Goal: Task Accomplishment & Management: Manage account settings

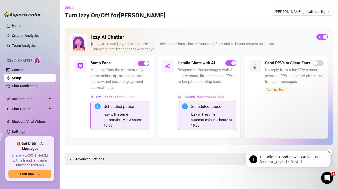
click at [289, 157] on p "Hi Callme, Good news! We’ve just launched our Referral Program 🚀 Invite your fr…" at bounding box center [292, 156] width 65 height 5
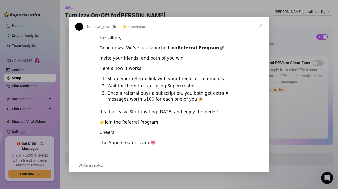
click at [259, 26] on span "Close" at bounding box center [260, 26] width 18 height 18
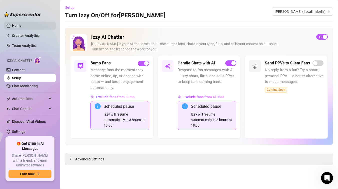
click at [12, 26] on link "Home" at bounding box center [17, 26] width 10 height 4
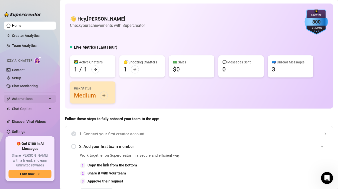
click at [33, 99] on span "Automations" at bounding box center [30, 99] width 36 height 8
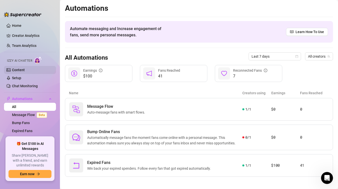
click at [25, 72] on link "Content" at bounding box center [18, 70] width 13 height 4
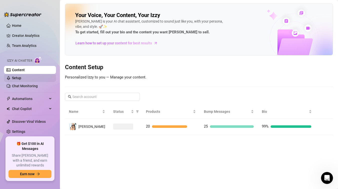
click at [21, 78] on link "Setup" at bounding box center [16, 78] width 9 height 4
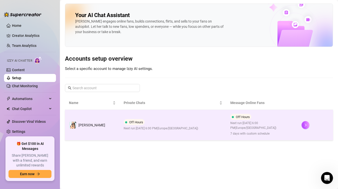
click at [170, 128] on span "Next run: [DATE] 6:00 PM ( [GEOGRAPHIC_DATA]/[GEOGRAPHIC_DATA] )" at bounding box center [161, 128] width 75 height 5
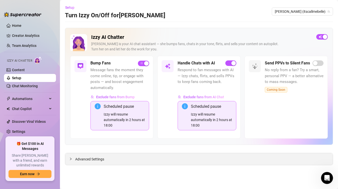
click at [85, 161] on span "Advanced Settings" at bounding box center [89, 159] width 29 height 6
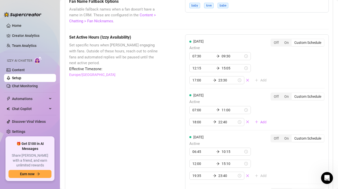
scroll to position [474, 0]
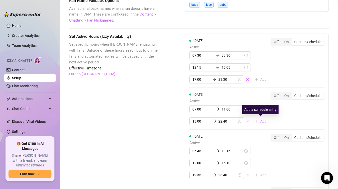
click at [259, 121] on button "Add" at bounding box center [261, 121] width 20 height 8
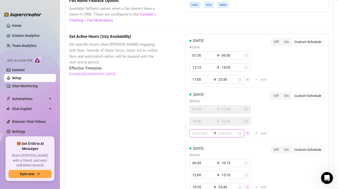
click at [196, 133] on input at bounding box center [202, 133] width 19 height 6
type input "00:35"
type input "06:00"
type input "02:00"
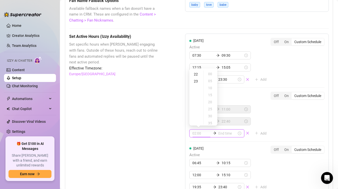
scroll to position [161, 0]
click at [197, 73] on div "23" at bounding box center [197, 73] width 12 height 7
click at [210, 84] on div "35" at bounding box center [211, 84] width 12 height 7
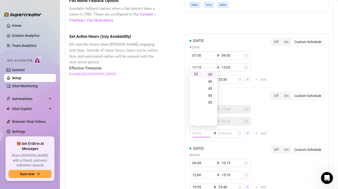
type input "23:35"
click at [295, 114] on div "[DATE] Active 07:00 11:00 18:00 22:40 23:35 Add Off On Custom Schedule" at bounding box center [257, 115] width 135 height 46
type input "23:35"
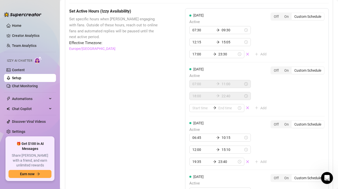
scroll to position [500, 0]
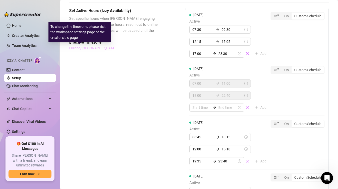
click at [83, 49] on link "Europe/[GEOGRAPHIC_DATA]" at bounding box center [92, 48] width 46 height 6
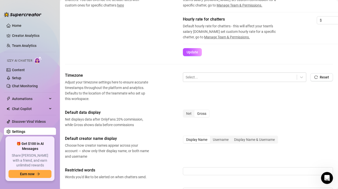
scroll to position [107, 0]
click at [190, 112] on div "Net" at bounding box center [189, 113] width 11 height 7
click at [185, 111] on input "Net" at bounding box center [185, 111] width 0 height 0
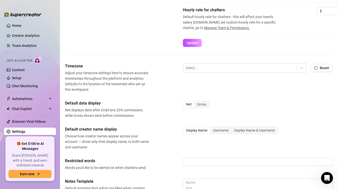
scroll to position [117, 1]
click at [20, 35] on link "Creator Analytics" at bounding box center [32, 36] width 40 height 8
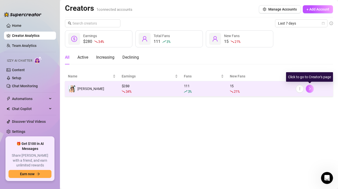
click at [310, 89] on icon "right" at bounding box center [310, 89] width 4 height 4
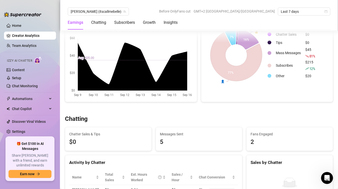
scroll to position [82, 0]
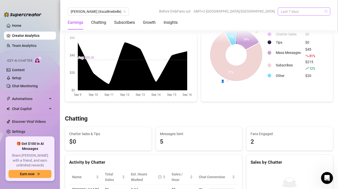
click at [306, 12] on span "Last 7 days" at bounding box center [304, 12] width 47 height 8
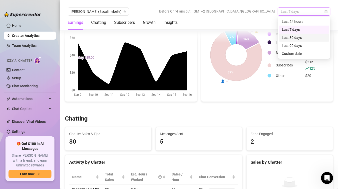
click at [302, 38] on div "Last 30 days" at bounding box center [304, 38] width 45 height 6
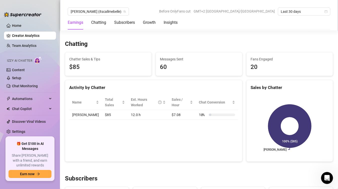
scroll to position [157, 0]
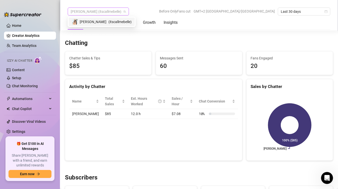
click at [101, 14] on span "[PERSON_NAME] (itscallmebelle)" at bounding box center [98, 12] width 55 height 8
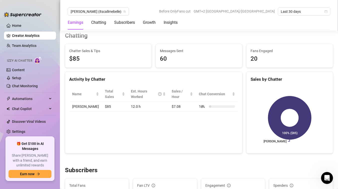
scroll to position [173, 0]
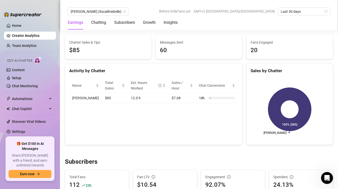
click at [265, 46] on div "20" at bounding box center [290, 51] width 78 height 10
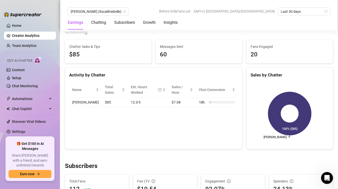
scroll to position [168, 0]
click at [36, 85] on link "Chat Monitoring" at bounding box center [25, 86] width 26 height 4
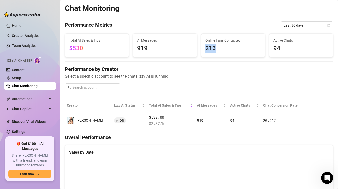
drag, startPoint x: 206, startPoint y: 48, endPoint x: 216, endPoint y: 48, distance: 10.0
click at [216, 48] on span "213" at bounding box center [234, 49] width 56 height 10
click at [43, 35] on link "Creator Analytics" at bounding box center [32, 36] width 40 height 8
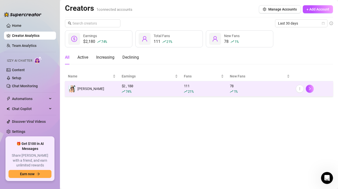
click at [171, 87] on div "$ 2,180 74 %" at bounding box center [150, 88] width 56 height 11
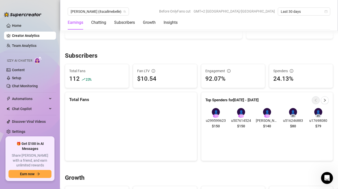
scroll to position [286, 0]
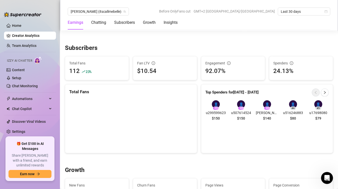
drag, startPoint x: 210, startPoint y: 123, endPoint x: 321, endPoint y: 118, distance: 111.4
click at [321, 118] on div "👤 # 1 u299599623 $150 👤 # 2 u507614524 $150 👤 # 3 [PERSON_NAME] $140 👤 # 4 u516…" at bounding box center [268, 111] width 132 height 31
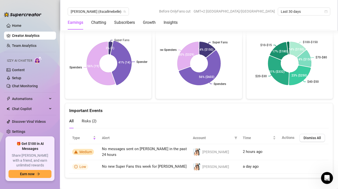
scroll to position [984, 0]
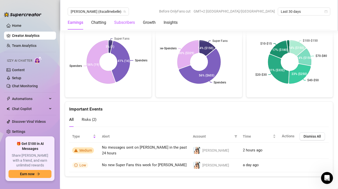
click at [120, 23] on div "Subscribers" at bounding box center [124, 23] width 21 height 6
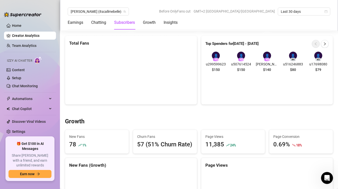
scroll to position [297, 0]
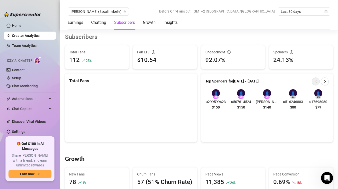
click at [80, 59] on div "112 23 %" at bounding box center [97, 60] width 56 height 10
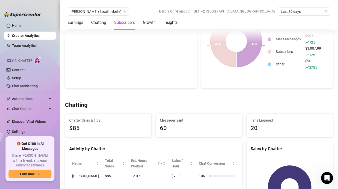
scroll to position [95, 0]
click at [169, 24] on div "Insights" at bounding box center [171, 23] width 14 height 6
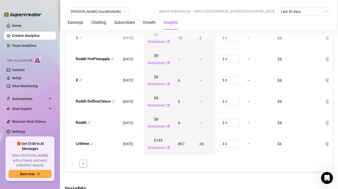
scroll to position [754, 0]
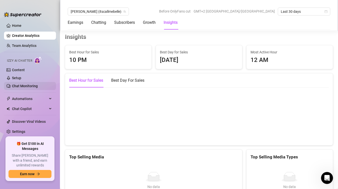
click at [36, 86] on link "Chat Monitoring" at bounding box center [25, 86] width 26 height 4
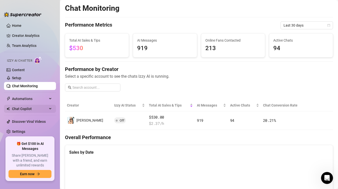
click at [23, 108] on span "Chat Copilot" at bounding box center [30, 109] width 36 height 8
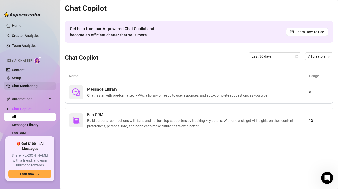
click at [27, 86] on link "Chat Monitoring" at bounding box center [25, 86] width 26 height 4
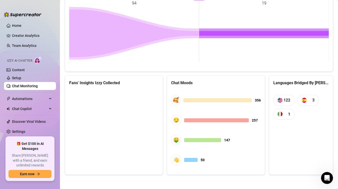
scroll to position [239, 0]
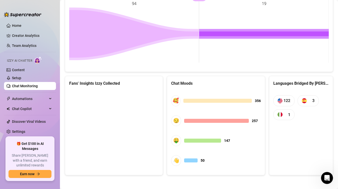
click at [286, 81] on div "Languages Bridged By [PERSON_NAME]" at bounding box center [302, 83] width 56 height 6
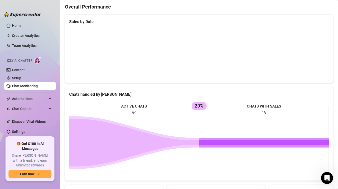
scroll to position [119, 0]
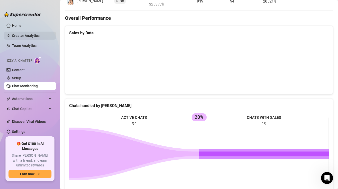
click at [38, 36] on link "Creator Analytics" at bounding box center [32, 36] width 40 height 8
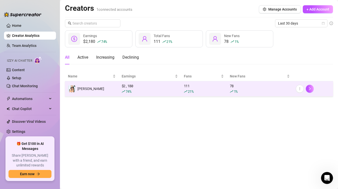
click at [104, 88] on td "[PERSON_NAME]" at bounding box center [92, 88] width 54 height 15
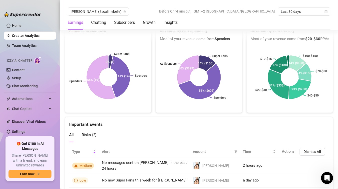
scroll to position [984, 0]
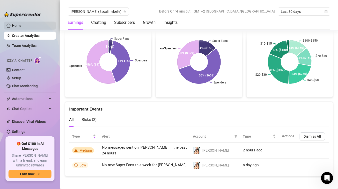
click at [22, 28] on link "Home" at bounding box center [17, 26] width 10 height 4
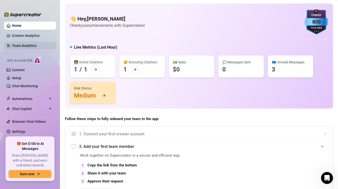
click at [27, 44] on link "Team Analytics" at bounding box center [24, 46] width 25 height 4
click at [26, 46] on link "Team Analytics" at bounding box center [24, 46] width 25 height 4
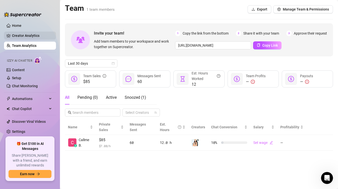
click at [28, 38] on link "Creator Analytics" at bounding box center [32, 36] width 40 height 8
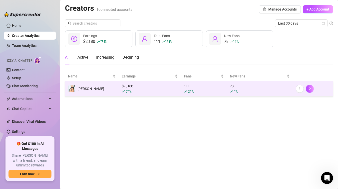
click at [98, 87] on td "[PERSON_NAME]" at bounding box center [92, 88] width 54 height 15
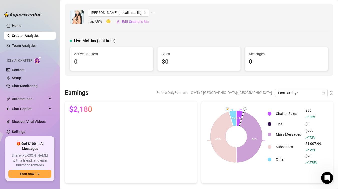
scroll to position [14, 0]
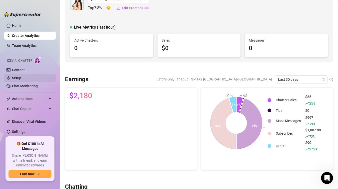
click at [21, 76] on link "Setup" at bounding box center [16, 78] width 9 height 4
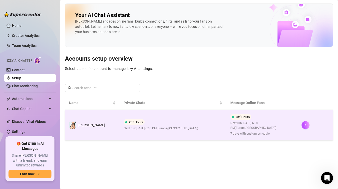
click at [102, 130] on td "[PERSON_NAME]" at bounding box center [92, 125] width 55 height 31
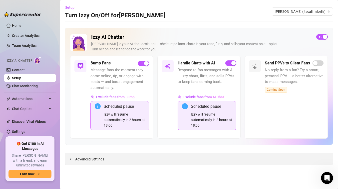
click at [98, 160] on span "Advanced Settings" at bounding box center [89, 159] width 29 height 6
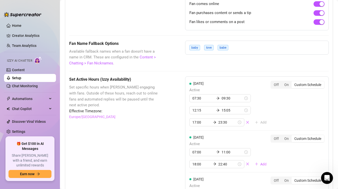
scroll to position [742, 0]
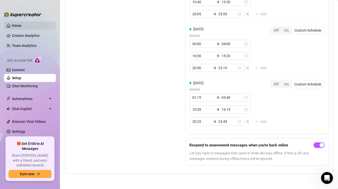
click at [22, 26] on link "Home" at bounding box center [17, 26] width 10 height 4
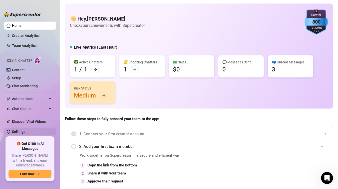
click at [25, 132] on link "Settings" at bounding box center [18, 131] width 13 height 4
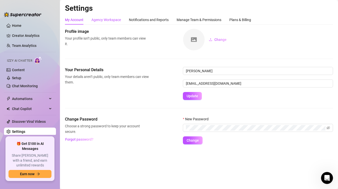
click at [101, 20] on div "Agency Workspace" at bounding box center [107, 20] width 30 height 6
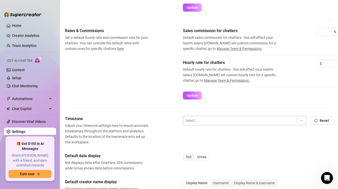
scroll to position [67, 0]
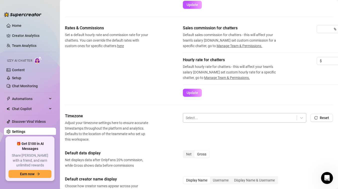
click at [204, 119] on div at bounding box center [240, 117] width 109 height 7
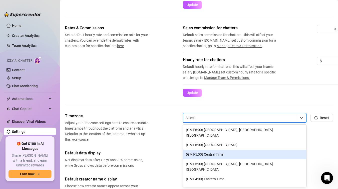
scroll to position [102, 0]
click at [213, 149] on div "(GMT-5:00) Central Time" at bounding box center [245, 154] width 124 height 10
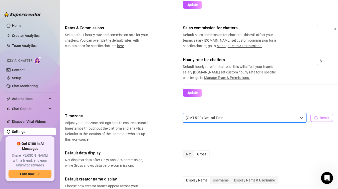
click at [318, 120] on button "Reset" at bounding box center [322, 118] width 23 height 8
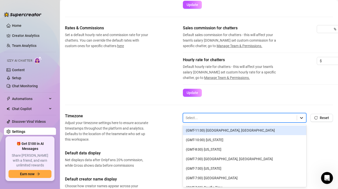
click at [301, 117] on icon at bounding box center [301, 118] width 3 height 2
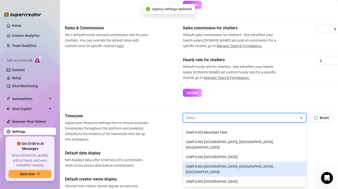
scroll to position [75, 0]
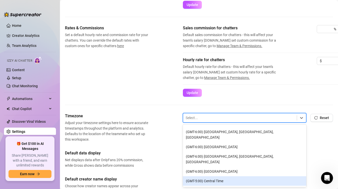
click at [212, 176] on div "(GMT-5:00) Central Time" at bounding box center [245, 181] width 124 height 10
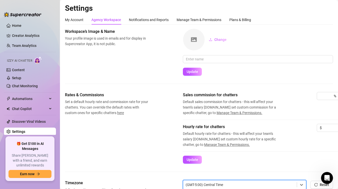
scroll to position [188, 0]
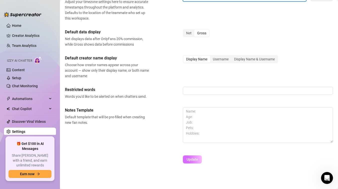
click at [188, 161] on span "Update" at bounding box center [193, 159] width 12 height 4
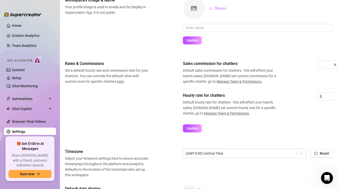
scroll to position [39, 0]
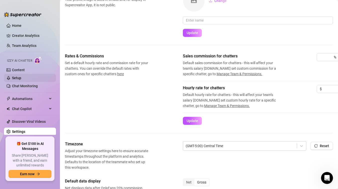
click at [21, 76] on link "Setup" at bounding box center [16, 78] width 9 height 4
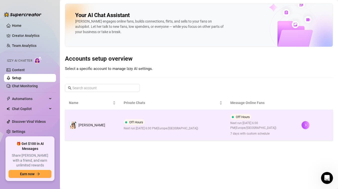
click at [188, 122] on td "Off Hours Next run: September 16, 2025 6:00 PM ( Europe/Madrid )" at bounding box center [173, 125] width 107 height 31
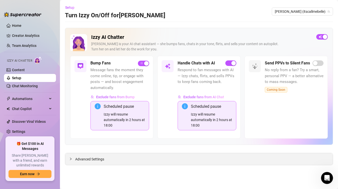
click at [100, 160] on span "Advanced Settings" at bounding box center [89, 159] width 29 height 6
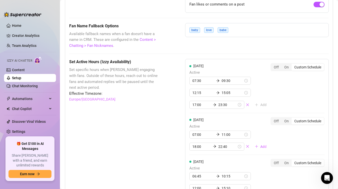
scroll to position [451, 0]
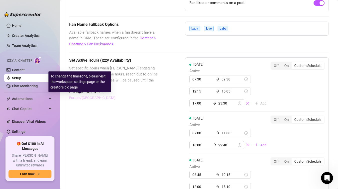
click at [78, 98] on link "Europe/Berlin" at bounding box center [92, 98] width 46 height 6
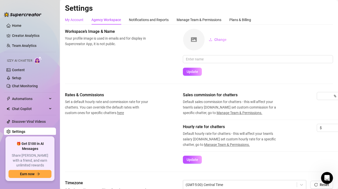
click at [69, 17] on div "My Account" at bounding box center [74, 20] width 19 height 6
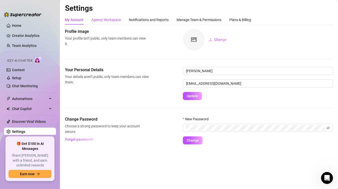
click at [112, 20] on div "Agency Workspace" at bounding box center [107, 20] width 30 height 6
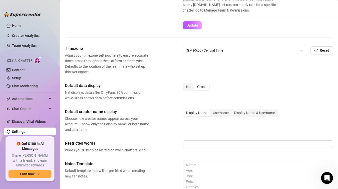
scroll to position [143, 0]
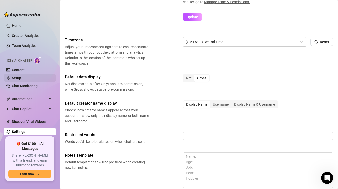
click at [18, 77] on link "Setup" at bounding box center [16, 78] width 9 height 4
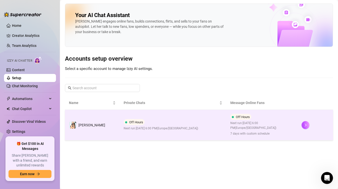
click at [104, 127] on td "[PERSON_NAME]" at bounding box center [92, 125] width 55 height 31
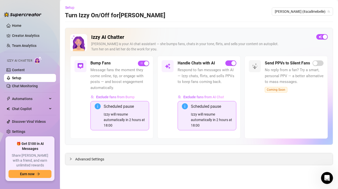
click at [99, 157] on span "Advanced Settings" at bounding box center [89, 159] width 29 height 6
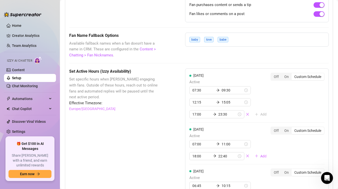
scroll to position [442, 0]
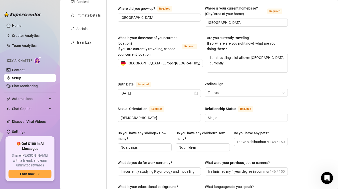
scroll to position [102, 0]
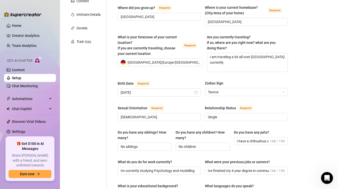
click at [177, 59] on div "Germany ( Europe/Berlin )" at bounding box center [158, 63] width 75 height 8
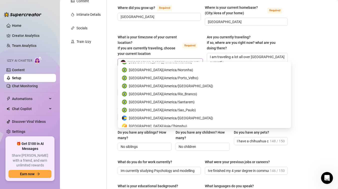
scroll to position [424, 0]
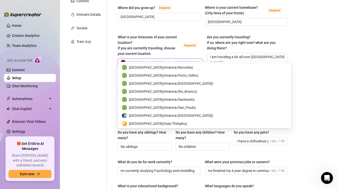
click at [171, 59] on div "Germany ( Europe/Berlin )" at bounding box center [158, 63] width 75 height 8
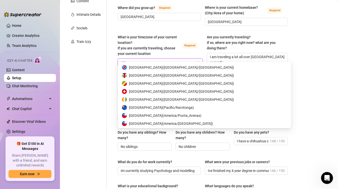
scroll to position [0, 0]
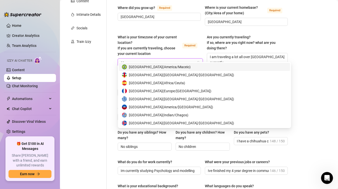
type input "c"
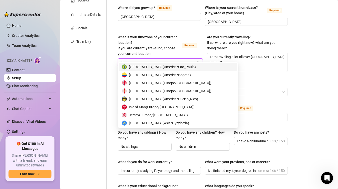
type input "l"
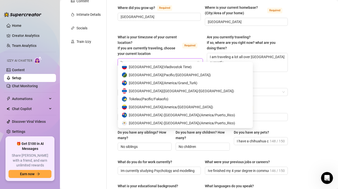
scroll to position [464, 0]
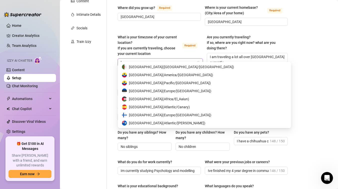
type input "lo"
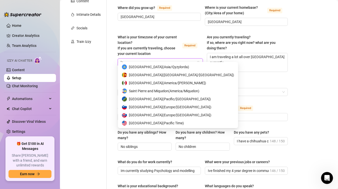
scroll to position [56, 0]
click at [168, 122] on span "United States of America ( Pacific Time )" at bounding box center [156, 123] width 55 height 6
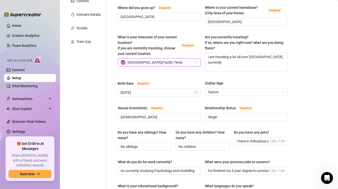
click at [170, 59] on span "United States of America ( Pacific Time )" at bounding box center [155, 63] width 55 height 8
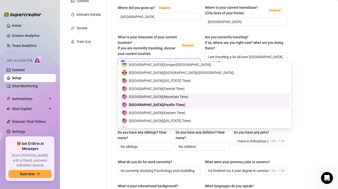
scroll to position [2459, 0]
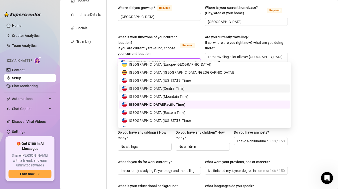
click at [154, 87] on span "United States of America ( Central Time )" at bounding box center [157, 89] width 56 height 6
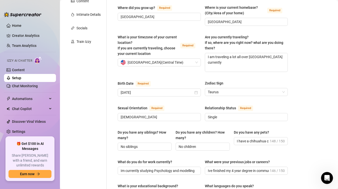
click at [173, 72] on div "Name Required Isabella Nickname(s) Bella, Izzy, Bel, Isa Gender Required Female…" at bounding box center [203, 183] width 170 height 473
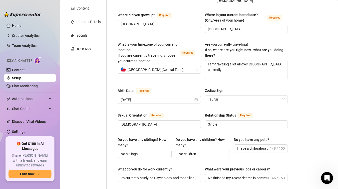
scroll to position [95, 0]
click at [277, 61] on textarea "I am traveling a lot all over europe currently" at bounding box center [246, 70] width 83 height 19
click at [260, 61] on textarea "I am traveling a lot all over europe currently" at bounding box center [246, 70] width 83 height 19
type textarea "I am traveling a lot all over europe a currently"
type textarea "I am traveling a lot all over europe an currently"
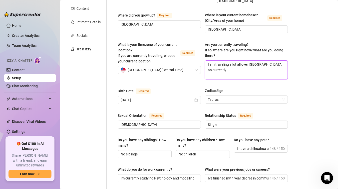
type textarea "I am traveling a lot all over europe and currently"
type textarea "I am traveling a lot all over europe and th currently"
type textarea "I am traveling a lot all over europe and the currently"
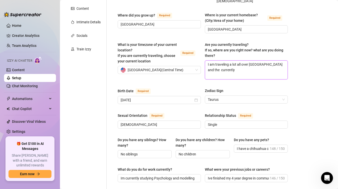
type textarea "I am traveling a lot all over europe and the u currently"
type textarea "I am traveling a lot all over europe and the us currently"
click at [235, 80] on div "Name Required Isabella Nickname(s) Bella, Izzy, Bel, Isa Gender Required Female…" at bounding box center [203, 191] width 170 height 473
click at [252, 61] on textarea "I am traveling a lot all over europe and the us currently" at bounding box center [246, 70] width 83 height 19
type textarea "I am traveling a lot all over urope and the us currently"
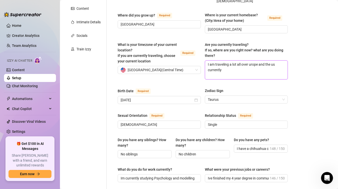
type textarea "I am traveling a lot all over Europe and the us currently"
type textarea "I am traveling a lot all over Europe and the U currently"
type textarea "I am traveling a lot all over Europe and the US currently"
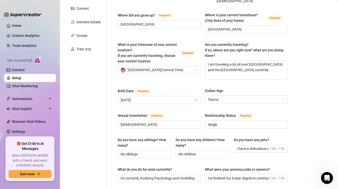
click at [323, 96] on main "Creator Bio Isabella (itscallmebelle) Bio Import Bio from other creator Persona…" at bounding box center [199, 190] width 278 height 571
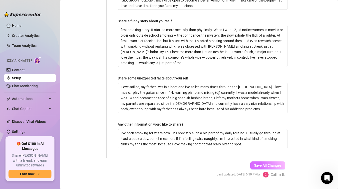
click at [270, 163] on span "Save All Changes" at bounding box center [268, 165] width 28 height 4
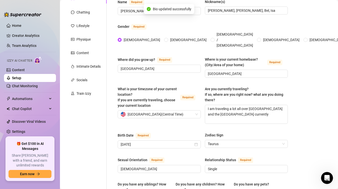
scroll to position [0, 0]
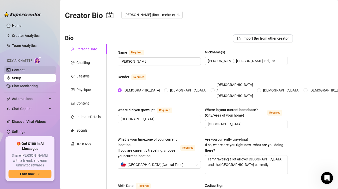
click at [22, 71] on link "Content" at bounding box center [18, 70] width 13 height 4
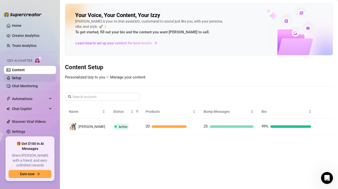
click at [21, 79] on link "Setup" at bounding box center [16, 78] width 9 height 4
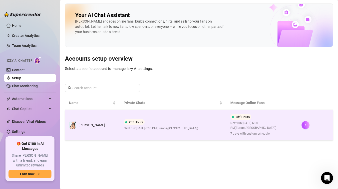
click at [147, 118] on td "Off Hours Next run: September 16, 2025 6:00 PM ( Europe/Madrid )" at bounding box center [173, 125] width 107 height 31
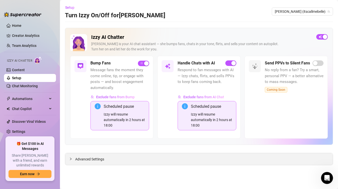
click at [101, 160] on span "Advanced Settings" at bounding box center [89, 159] width 29 height 6
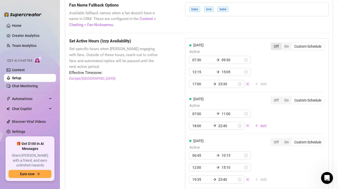
scroll to position [468, 0]
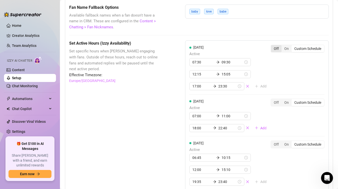
click at [275, 49] on div "Off" at bounding box center [276, 48] width 11 height 7
click at [273, 46] on input "Off" at bounding box center [273, 46] width 0 height 0
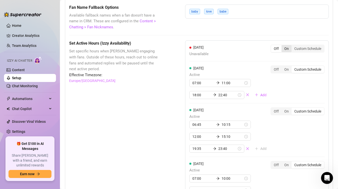
click at [287, 48] on div "On" at bounding box center [287, 48] width 10 height 7
click at [283, 46] on input "On" at bounding box center [283, 46] width 0 height 0
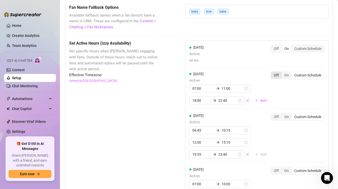
click at [276, 75] on div "Off" at bounding box center [276, 75] width 11 height 7
click at [273, 72] on input "Off" at bounding box center [273, 72] width 0 height 0
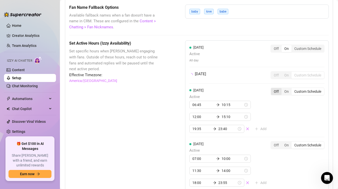
click at [277, 91] on div "Off" at bounding box center [276, 91] width 11 height 7
click at [273, 89] on input "Off" at bounding box center [273, 89] width 0 height 0
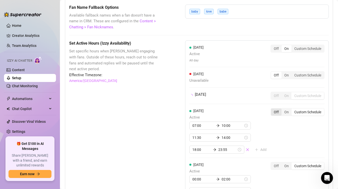
scroll to position [489, 0]
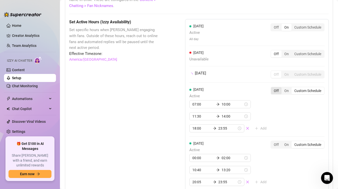
click at [276, 92] on div "Off" at bounding box center [276, 90] width 11 height 7
click at [273, 88] on input "Off" at bounding box center [273, 88] width 0 height 0
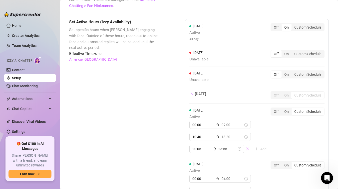
scroll to position [531, 0]
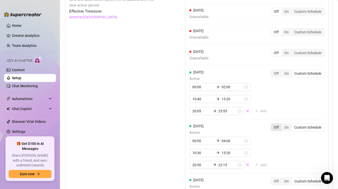
click at [278, 126] on div "Off" at bounding box center [276, 127] width 11 height 7
click at [273, 124] on input "Off" at bounding box center [273, 124] width 0 height 0
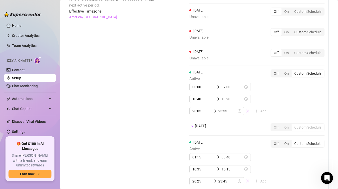
scroll to position [590, 0]
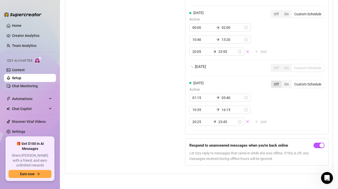
click at [276, 85] on div "Off" at bounding box center [276, 84] width 11 height 7
click at [273, 81] on input "Off" at bounding box center [273, 81] width 0 height 0
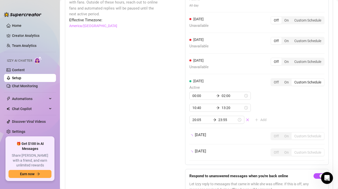
scroll to position [522, 0]
click at [277, 83] on div "Off" at bounding box center [276, 82] width 11 height 7
click at [273, 80] on input "Off" at bounding box center [273, 80] width 0 height 0
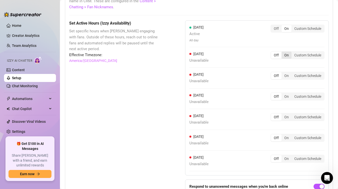
scroll to position [492, 0]
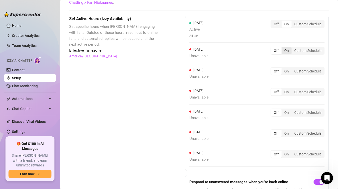
click at [285, 50] on div "On" at bounding box center [287, 50] width 10 height 7
click at [283, 48] on input "On" at bounding box center [283, 48] width 0 height 0
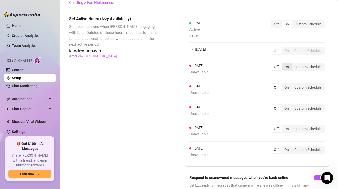
click at [286, 67] on div "On" at bounding box center [287, 66] width 10 height 7
click at [283, 64] on input "On" at bounding box center [283, 64] width 0 height 0
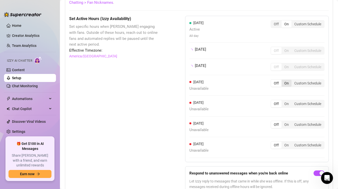
click at [287, 84] on div "On" at bounding box center [287, 83] width 10 height 7
click at [283, 80] on input "On" at bounding box center [283, 80] width 0 height 0
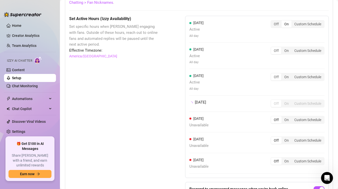
click at [287, 101] on div "On" at bounding box center [287, 103] width 10 height 7
click at [283, 101] on input "On" at bounding box center [283, 101] width 0 height 0
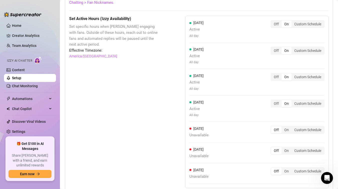
scroll to position [517, 0]
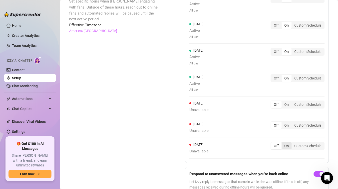
click at [287, 142] on div "On" at bounding box center [287, 145] width 10 height 7
click at [283, 143] on input "On" at bounding box center [283, 143] width 0 height 0
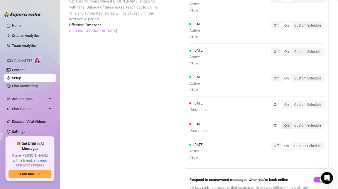
click at [288, 125] on div "On" at bounding box center [287, 125] width 10 height 7
click at [283, 122] on input "On" at bounding box center [283, 122] width 0 height 0
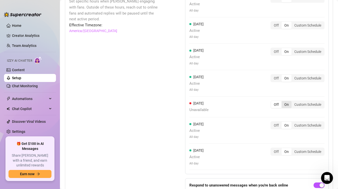
click at [287, 105] on div "On" at bounding box center [287, 104] width 10 height 7
click at [283, 102] on input "On" at bounding box center [283, 102] width 0 height 0
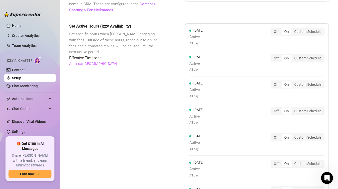
scroll to position [485, 0]
click at [310, 34] on div "Custom Schedule" at bounding box center [308, 31] width 33 height 7
click at [293, 29] on input "Custom Schedule" at bounding box center [293, 29] width 0 height 0
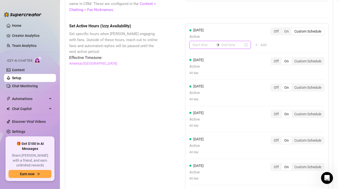
click at [198, 45] on input at bounding box center [204, 45] width 22 height 6
click at [195, 99] on div "06" at bounding box center [197, 100] width 12 height 7
click at [210, 101] on div "30" at bounding box center [211, 100] width 12 height 7
type input "06:30"
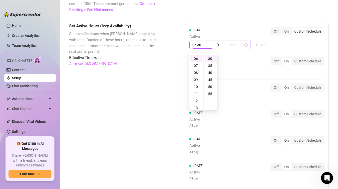
click at [233, 45] on input at bounding box center [233, 45] width 22 height 6
type input "06:25"
click at [210, 80] on div "09" at bounding box center [210, 79] width 12 height 7
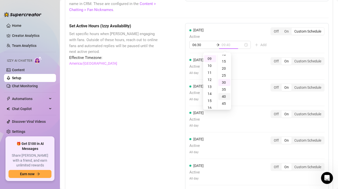
scroll to position [0, 0]
click at [225, 64] on div "05" at bounding box center [225, 65] width 12 height 7
type input "09:05"
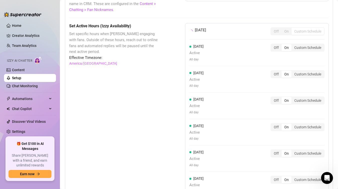
click at [252, 53] on div "Monday Off On Custom Schedule Tuesday Active All day Off On Custom Schedule Wed…" at bounding box center [257, 112] width 144 height 179
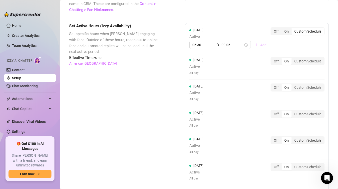
click at [261, 46] on span "Add" at bounding box center [264, 45] width 6 height 4
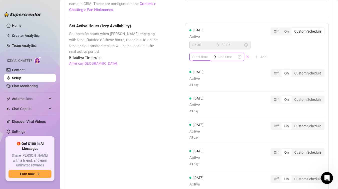
click at [203, 59] on input at bounding box center [202, 57] width 19 height 6
click at [196, 78] on div "11" at bounding box center [197, 77] width 12 height 7
click at [211, 79] on div "40" at bounding box center [211, 77] width 12 height 7
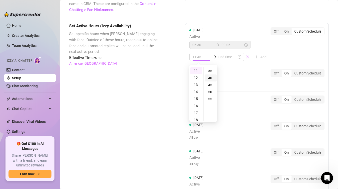
scroll to position [56, 0]
type input "11:40"
click at [221, 57] on input at bounding box center [228, 57] width 19 height 6
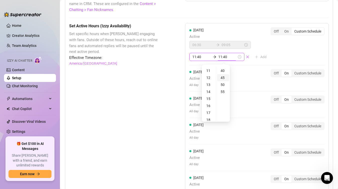
type input "11:45"
type input "20:40"
click at [209, 91] on div "14" at bounding box center [209, 90] width 12 height 7
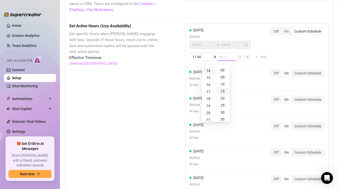
click at [224, 91] on div "15" at bounding box center [223, 91] width 12 height 7
type input "14:15"
click at [251, 64] on div "Monday Active 06:30 09:05 11:40 14:15 Add Off On Custom Schedule Tuesday Active…" at bounding box center [257, 125] width 144 height 204
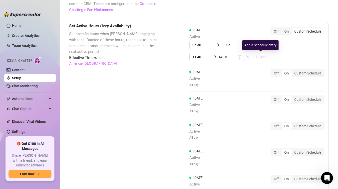
click at [262, 58] on span "Add" at bounding box center [264, 57] width 6 height 4
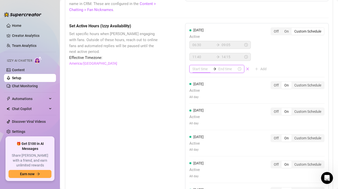
click at [195, 70] on input at bounding box center [202, 69] width 19 height 6
click at [196, 106] on div "18" at bounding box center [197, 106] width 12 height 7
click at [210, 97] on div "10" at bounding box center [211, 96] width 12 height 7
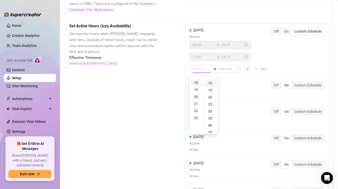
scroll to position [14, 0]
type input "18:10"
click at [233, 77] on div at bounding box center [257, 77] width 135 height 0
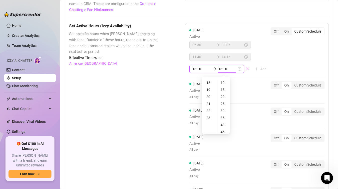
type input "20:10"
type input "22:10"
type input "23:10"
click at [209, 104] on div "23" at bounding box center [209, 104] width 12 height 7
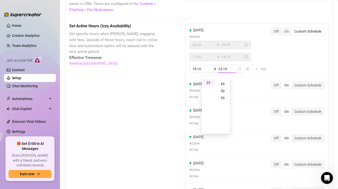
scroll to position [58, 0]
type input "23:40"
click at [223, 80] on div "40" at bounding box center [223, 80] width 12 height 7
click at [236, 80] on div "Monday Active 06:30 09:05 11:40 14:15 18:10 23:40 Add Off On Custom Schedule Tu…" at bounding box center [257, 131] width 144 height 216
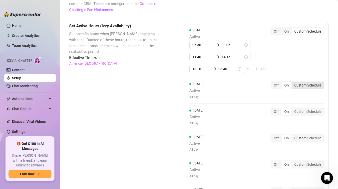
click at [298, 86] on div "Custom Schedule" at bounding box center [308, 85] width 33 height 7
click at [293, 82] on input "Custom Schedule" at bounding box center [293, 82] width 0 height 0
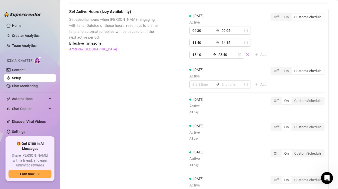
scroll to position [496, 0]
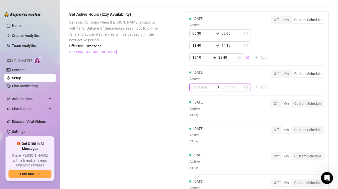
click at [202, 87] on input at bounding box center [204, 87] width 22 height 6
click at [197, 145] on div "07" at bounding box center [197, 143] width 12 height 7
click at [212, 106] on div "05" at bounding box center [211, 107] width 12 height 7
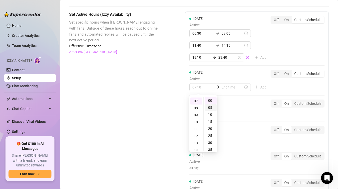
scroll to position [7, 0]
type input "07:05"
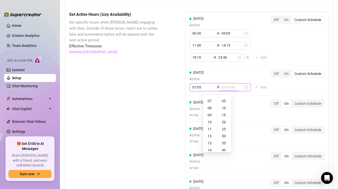
click at [231, 88] on input at bounding box center [233, 87] width 22 height 6
type input "07:15"
click at [210, 123] on div "09" at bounding box center [210, 123] width 12 height 7
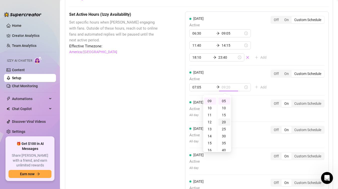
click at [225, 121] on div "20" at bounding box center [225, 121] width 12 height 7
type input "09:20"
click at [252, 91] on div "Monday Active 06:30 09:05 11:40 14:15 18:10 23:40 Add Off On Custom Schedule Tu…" at bounding box center [257, 122] width 144 height 220
click at [261, 87] on span "Add" at bounding box center [264, 87] width 6 height 4
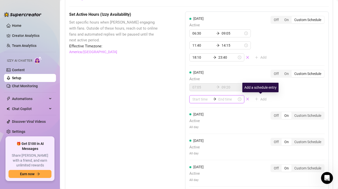
click at [200, 100] on input at bounding box center [202, 99] width 19 height 6
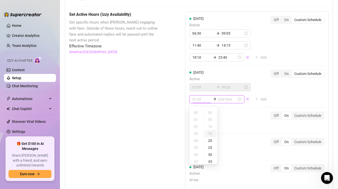
type input "00:00"
type input "00:25"
type input "05:00"
click at [196, 140] on div "12" at bounding box center [197, 140] width 12 height 7
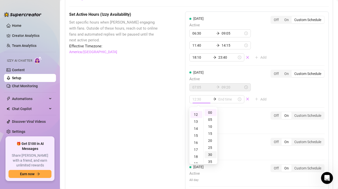
scroll to position [84, 0]
click at [210, 128] on div "10" at bounding box center [211, 126] width 12 height 7
type input "12:10"
click at [217, 107] on div at bounding box center [257, 107] width 135 height 0
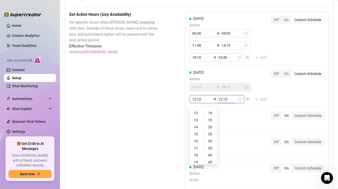
type input "15:10"
click at [197, 127] on div "14" at bounding box center [197, 126] width 12 height 7
click at [210, 141] on div "30" at bounding box center [211, 140] width 12 height 7
type input "14:30"
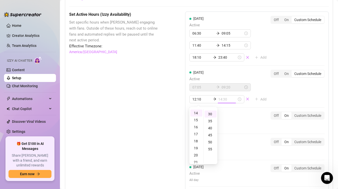
scroll to position [42, 0]
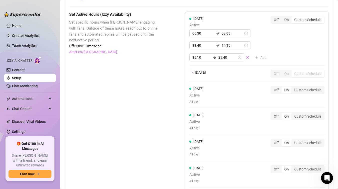
click at [223, 109] on div "Monday Active 06:30 09:05 11:40 14:15 18:10 23:40 Add Off On Custom Schedule Tu…" at bounding box center [257, 115] width 144 height 206
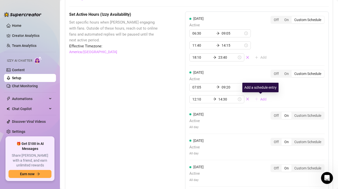
click at [261, 99] on span "Add" at bounding box center [264, 99] width 6 height 4
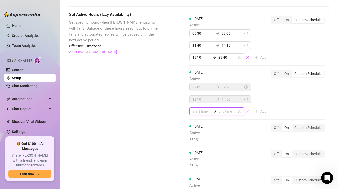
click at [196, 112] on input at bounding box center [202, 111] width 19 height 6
click at [197, 126] on div "17" at bounding box center [197, 125] width 12 height 7
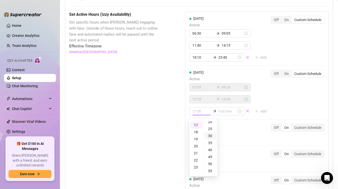
scroll to position [33, 0]
click at [210, 155] on div "45" at bounding box center [211, 154] width 12 height 7
type input "17:45"
click at [228, 115] on div "Tuesday Active 07:05 09:20 12:10 14:30 17:45 Add Off On Custom Schedule" at bounding box center [257, 95] width 135 height 50
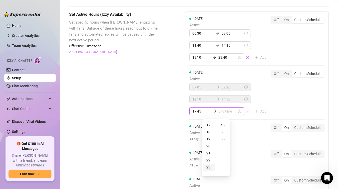
type input "17:45"
click at [208, 167] on div "23" at bounding box center [209, 166] width 12 height 7
type input "23:55"
click at [223, 127] on div "55" at bounding box center [223, 124] width 12 height 7
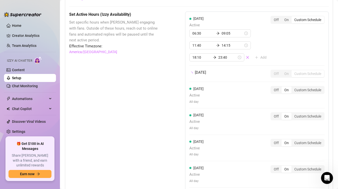
click at [238, 118] on div "Monday Active 06:30 09:05 11:40 14:15 18:10 23:40 Add Off On Custom Schedule Tu…" at bounding box center [257, 115] width 144 height 206
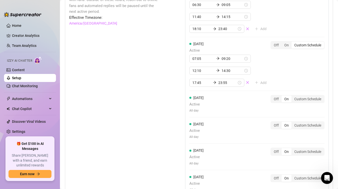
scroll to position [525, 0]
click at [303, 99] on div "Custom Schedule" at bounding box center [308, 98] width 33 height 7
click at [293, 96] on input "Custom Schedule" at bounding box center [293, 96] width 0 height 0
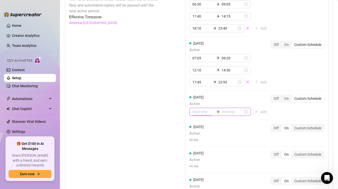
click at [198, 112] on input at bounding box center [204, 112] width 22 height 6
type input "00:00"
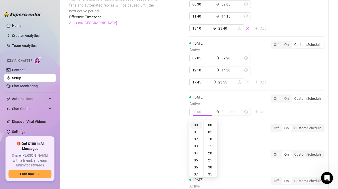
click at [198, 126] on div "00" at bounding box center [197, 124] width 12 height 7
click at [211, 123] on div "00" at bounding box center [211, 124] width 12 height 7
click at [211, 125] on div "00" at bounding box center [211, 124] width 12 height 7
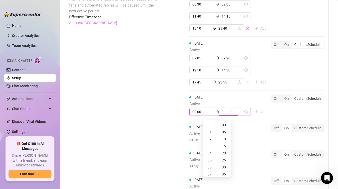
click at [228, 111] on input at bounding box center [233, 112] width 22 height 6
type input "00:00"
click at [212, 145] on div "03" at bounding box center [210, 145] width 12 height 7
type input "03:00"
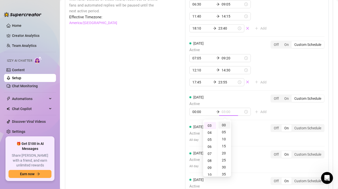
click at [226, 125] on div "00" at bounding box center [225, 124] width 12 height 7
click at [241, 119] on div "Wednesday Active 00:00 03:00 Add Off On Custom Schedule" at bounding box center [257, 107] width 135 height 26
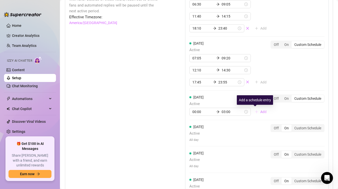
click at [261, 112] on span "Add" at bounding box center [264, 112] width 6 height 4
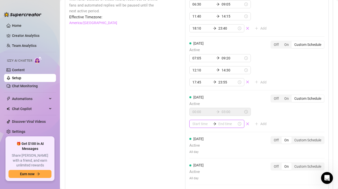
click at [201, 125] on input at bounding box center [202, 124] width 19 height 6
type input "00:30"
click at [198, 99] on div "17" at bounding box center [197, 99] width 12 height 7
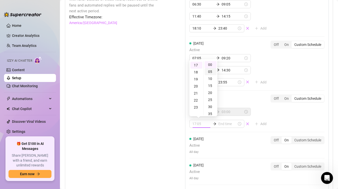
click at [212, 72] on div "05" at bounding box center [211, 71] width 12 height 7
type input "17:05"
click at [222, 123] on input at bounding box center [228, 124] width 19 height 6
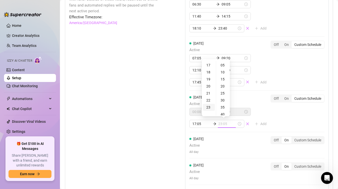
click at [210, 106] on div "23" at bounding box center [209, 107] width 12 height 7
click at [223, 100] on div "30" at bounding box center [223, 100] width 12 height 7
type input "23:30"
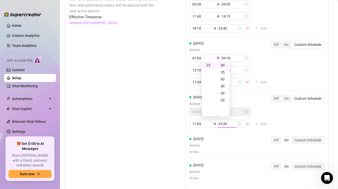
click at [223, 139] on div "Thursday Active All day Off On Custom Schedule" at bounding box center [257, 145] width 135 height 18
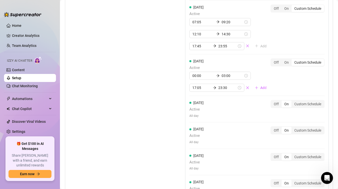
scroll to position [570, 0]
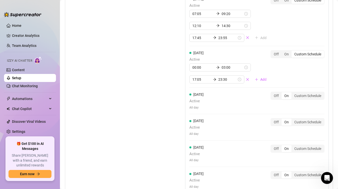
click at [200, 98] on span "Active" at bounding box center [197, 101] width 14 height 6
click at [303, 96] on div "Custom Schedule" at bounding box center [308, 95] width 33 height 7
click at [293, 93] on input "Custom Schedule" at bounding box center [293, 93] width 0 height 0
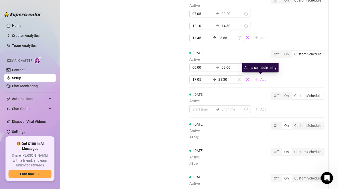
click at [260, 78] on button "Add" at bounding box center [261, 79] width 20 height 8
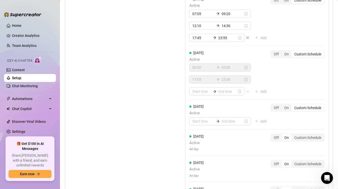
click at [247, 90] on icon "close" at bounding box center [248, 91] width 3 height 3
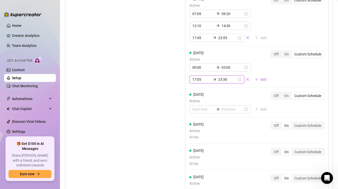
click at [201, 79] on input "17:05" at bounding box center [202, 80] width 19 height 6
click at [197, 98] on div "12" at bounding box center [197, 97] width 12 height 7
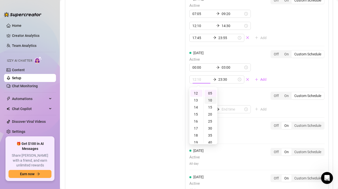
click at [212, 98] on div "10" at bounding box center [211, 100] width 12 height 7
type input "12:10"
click at [224, 79] on input "23:30" at bounding box center [228, 80] width 19 height 6
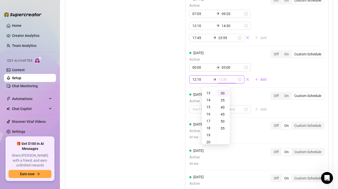
scroll to position [91, 0]
click at [210, 100] on div "14" at bounding box center [209, 100] width 12 height 7
click at [223, 100] on div "05" at bounding box center [223, 99] width 12 height 7
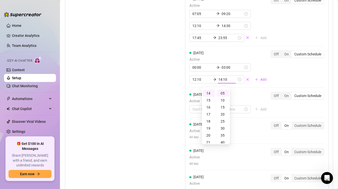
type input "14:05"
click at [241, 86] on div "Monday Active 06:30 09:05 11:40 14:15 18:10 23:40 Add Off On Custom Schedule Tu…" at bounding box center [257, 69] width 144 height 262
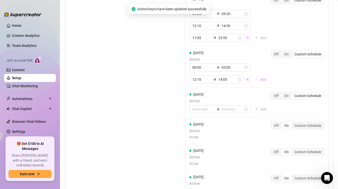
click at [261, 80] on span "Add" at bounding box center [264, 79] width 6 height 4
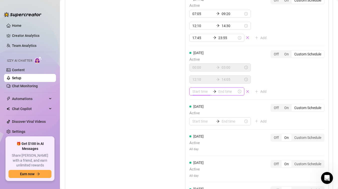
click at [201, 92] on input at bounding box center [202, 92] width 19 height 6
click at [198, 142] on div "17" at bounding box center [197, 141] width 12 height 7
click at [212, 118] on div "10" at bounding box center [211, 118] width 12 height 7
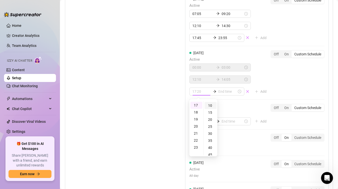
scroll to position [14, 0]
type input "17:10"
click at [229, 93] on input at bounding box center [228, 92] width 19 height 6
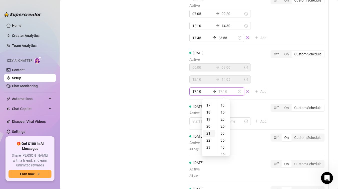
type input "17:15"
click at [209, 146] on div "23" at bounding box center [209, 147] width 12 height 7
click at [223, 133] on div "30" at bounding box center [223, 133] width 12 height 7
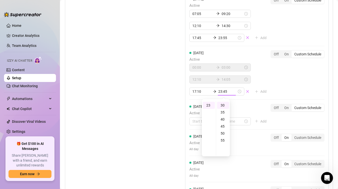
type input "23:30"
click at [242, 99] on div at bounding box center [257, 99] width 135 height 0
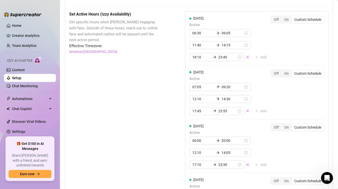
scroll to position [496, 0]
click at [205, 32] on input "06:30" at bounding box center [204, 34] width 22 height 6
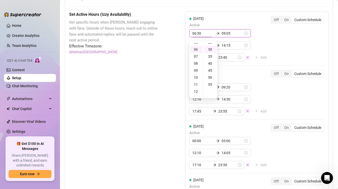
scroll to position [42, 0]
click at [269, 28] on span "Active" at bounding box center [230, 25] width 81 height 6
click at [202, 32] on input "06:30" at bounding box center [204, 34] width 22 height 6
click at [197, 82] on div "11" at bounding box center [197, 82] width 12 height 7
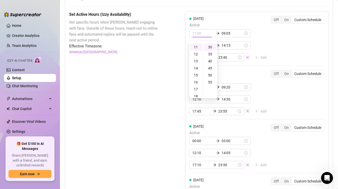
type input "11:30"
click at [251, 61] on div "Monday Active 11:30 09:05 11:40 14:15 18:10 23:40 Add Off On Custom Schedule" at bounding box center [257, 41] width 135 height 50
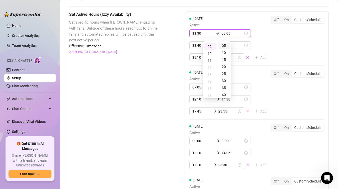
scroll to position [7, 0]
type input "09:05"
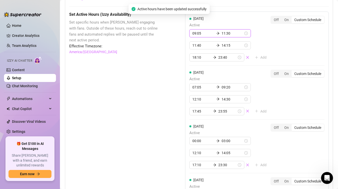
click at [198, 34] on input "09:05" at bounding box center [204, 34] width 22 height 6
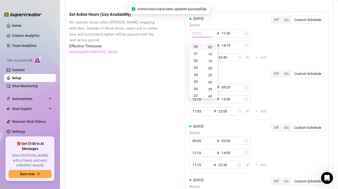
click at [198, 46] on div "00" at bounding box center [197, 46] width 12 height 7
type input "00:00"
click at [210, 48] on div "00" at bounding box center [211, 46] width 12 height 7
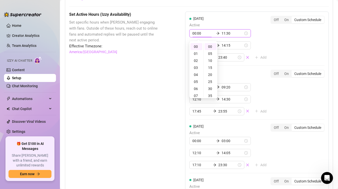
click at [226, 33] on input "11:30" at bounding box center [233, 34] width 22 height 6
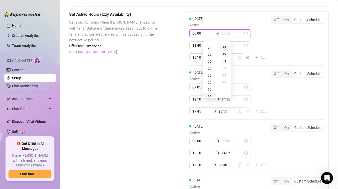
scroll to position [25, 0]
click at [211, 50] on div "03" at bounding box center [210, 50] width 12 height 7
click at [224, 56] on div "15" at bounding box center [225, 55] width 12 height 7
type input "03:15"
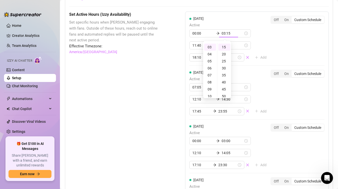
click at [256, 39] on div "00:00 03:15 11:40 14:15 18:10 23:40 Add" at bounding box center [230, 45] width 81 height 32
click at [202, 46] on input "11:40" at bounding box center [204, 46] width 22 height 6
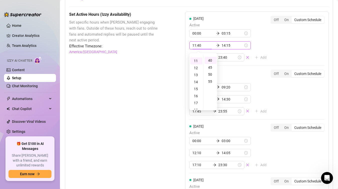
scroll to position [56, 0]
click at [200, 66] on div "12" at bounding box center [197, 66] width 12 height 7
click at [209, 73] on div "50" at bounding box center [211, 73] width 12 height 7
type input "12:50"
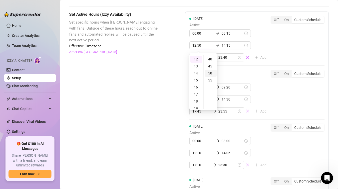
scroll to position [0, 0]
click at [258, 46] on div "00:00 03:15 12:50 14:15 18:10 23:40 Add" at bounding box center [230, 45] width 81 height 32
click at [196, 86] on input "07:05" at bounding box center [204, 87] width 22 height 6
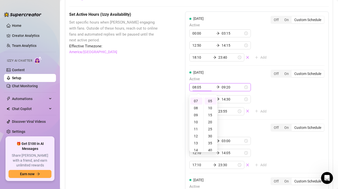
type input "07:05"
click at [166, 108] on div "Set Active Hours (Izzy Availability) Set specific hours when Izzy engaging with…" at bounding box center [199, 167] width 260 height 310
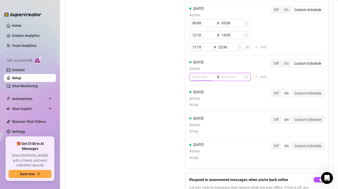
click at [204, 76] on input at bounding box center [204, 77] width 22 height 6
type input "00:00"
click at [198, 90] on div "00" at bounding box center [197, 90] width 12 height 7
click at [230, 76] on input at bounding box center [233, 77] width 22 height 6
click at [210, 105] on div "02" at bounding box center [210, 104] width 12 height 7
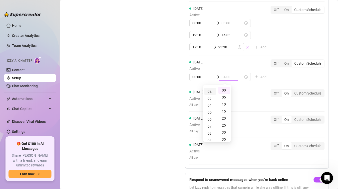
scroll to position [14, 0]
click at [225, 112] on div "15" at bounding box center [225, 111] width 12 height 7
type input "02:15"
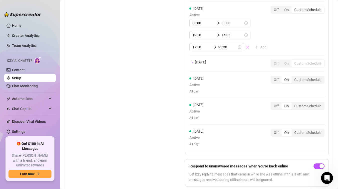
click at [238, 55] on div "Wednesday Active 00:00 03:00 12:10 14:05 17:10 23:30 Add Off On Custom Schedule" at bounding box center [257, 31] width 135 height 50
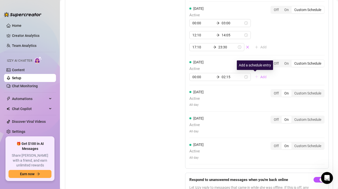
click at [261, 76] on span "Add" at bounding box center [264, 77] width 6 height 4
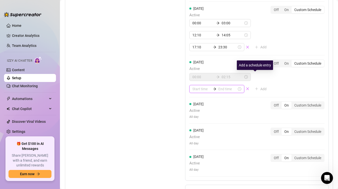
click at [200, 91] on input at bounding box center [202, 89] width 19 height 6
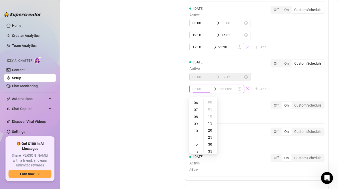
scroll to position [43, 0]
click at [197, 143] on div "12" at bounding box center [197, 143] width 12 height 7
click at [197, 111] on div "10" at bounding box center [197, 111] width 12 height 7
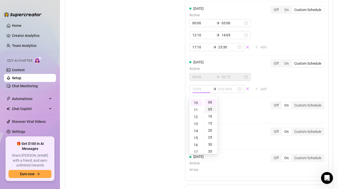
click at [212, 109] on div "05" at bounding box center [211, 109] width 12 height 7
type input "10:05"
click at [229, 87] on input at bounding box center [228, 89] width 19 height 6
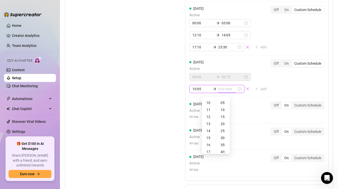
type input "10:00"
type input "11:05"
click at [210, 117] on div "12" at bounding box center [209, 116] width 12 height 7
click at [225, 136] on div "35" at bounding box center [223, 134] width 12 height 7
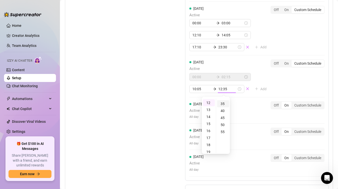
scroll to position [49, 0]
type input "12:35"
click at [271, 83] on div "Monday Active 00:00 03:15 12:50 14:15 18:10 23:40 Add Off On Custom Schedule Tu…" at bounding box center [257, 37] width 144 height 286
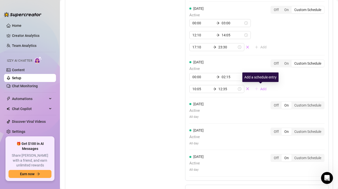
click at [258, 89] on icon "plus" at bounding box center [257, 89] width 4 height 4
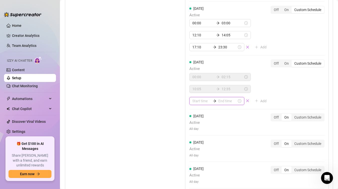
click at [201, 101] on input at bounding box center [202, 101] width 19 height 6
click at [197, 137] on div "19" at bounding box center [197, 137] width 12 height 7
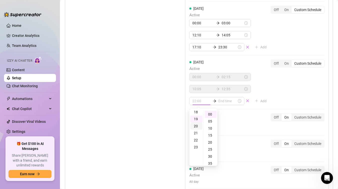
scroll to position [133, 0]
click at [209, 143] on div "20" at bounding box center [211, 142] width 12 height 7
type input "19:20"
click at [230, 102] on input at bounding box center [228, 101] width 19 height 6
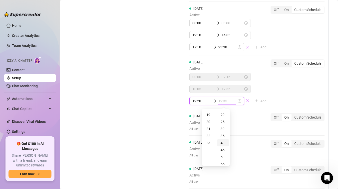
type input "19:40"
click at [207, 143] on div "23" at bounding box center [209, 142] width 12 height 7
type input "23:55"
click at [224, 116] on div "55" at bounding box center [223, 114] width 12 height 7
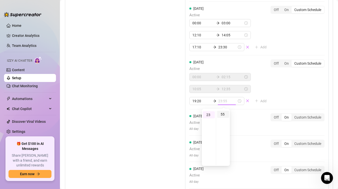
click at [225, 113] on div "55" at bounding box center [223, 114] width 12 height 7
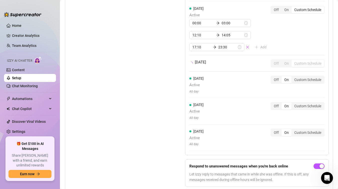
click at [283, 100] on div "Monday Active 00:00 03:15 12:50 14:15 18:10 23:40 Add Off On Custom Schedule Tu…" at bounding box center [257, 24] width 144 height 261
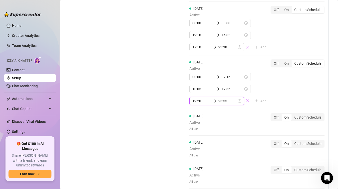
click at [225, 103] on input "23:55" at bounding box center [228, 101] width 19 height 6
click at [225, 128] on div "10" at bounding box center [223, 127] width 12 height 7
type input "23:10"
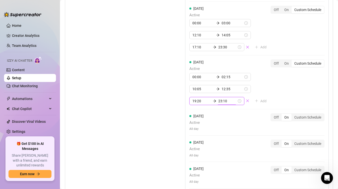
click at [283, 95] on div "Thursday Active 00:00 02:15 10:05 12:35 19:20 23:10 Add Off On Custom Schedule" at bounding box center [257, 82] width 135 height 46
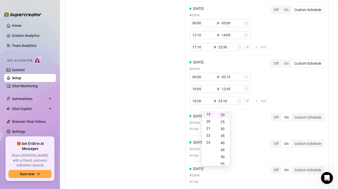
click at [281, 92] on div "Monday Active 00:00 03:15 12:50 14:15 18:10 23:40 Add Off On Custom Schedule Tu…" at bounding box center [257, 43] width 144 height 298
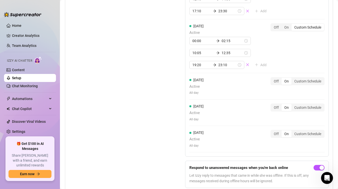
scroll to position [650, 0]
click at [275, 132] on div "Off" at bounding box center [276, 133] width 11 height 7
click at [273, 130] on input "Off" at bounding box center [273, 130] width 0 height 0
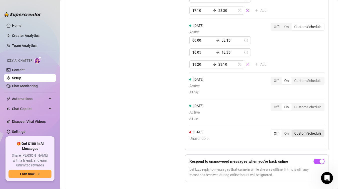
click at [300, 132] on div "Custom Schedule" at bounding box center [308, 133] width 33 height 7
click at [293, 130] on input "Custom Schedule" at bounding box center [293, 130] width 0 height 0
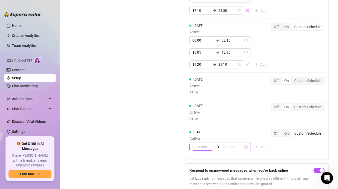
click at [202, 146] on input at bounding box center [204, 147] width 22 height 6
type input "06:00"
click at [199, 121] on div "11" at bounding box center [197, 121] width 12 height 7
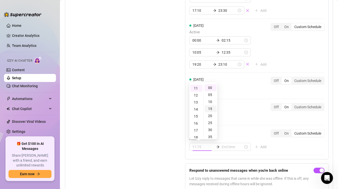
click at [213, 109] on div "15" at bounding box center [211, 108] width 12 height 7
type input "11:15"
click at [224, 148] on input at bounding box center [233, 147] width 22 height 6
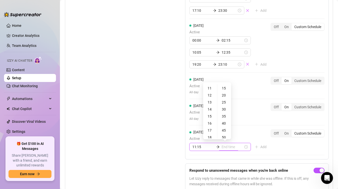
type input "11:50"
click at [210, 117] on div "16" at bounding box center [210, 118] width 12 height 7
click at [226, 89] on div "15" at bounding box center [225, 88] width 12 height 7
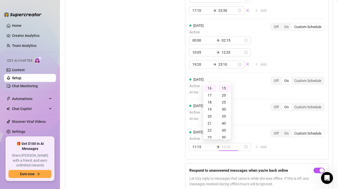
type input "16:15"
click at [265, 153] on div "Sunday Active 11:15 16:15 Add Off On Custom Schedule" at bounding box center [257, 142] width 135 height 26
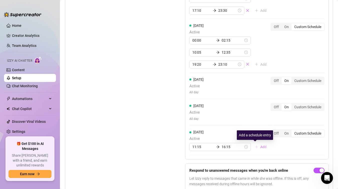
click at [261, 148] on span "Add" at bounding box center [264, 147] width 6 height 4
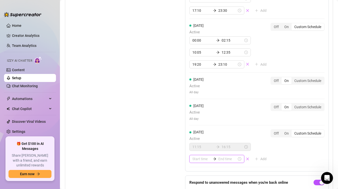
click at [203, 159] on input at bounding box center [202, 159] width 19 height 6
click at [196, 134] on div "18" at bounding box center [197, 133] width 12 height 7
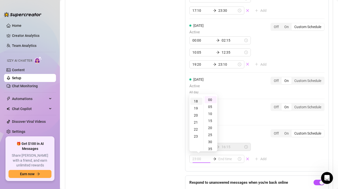
scroll to position [126, 0]
click at [212, 107] on div "05" at bounding box center [211, 106] width 12 height 7
type input "18:05"
click at [224, 159] on input at bounding box center [228, 159] width 19 height 6
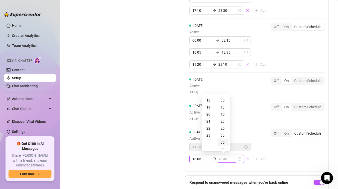
type input "18:35"
click at [211, 132] on div "23" at bounding box center [209, 135] width 12 height 7
click at [225, 107] on div "10" at bounding box center [223, 107] width 12 height 7
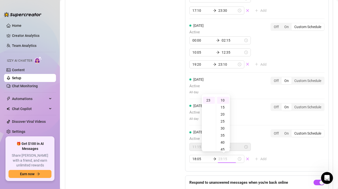
type input "23:10"
click at [249, 115] on div "Saturday Active All day Off On Custom Schedule" at bounding box center [257, 112] width 135 height 18
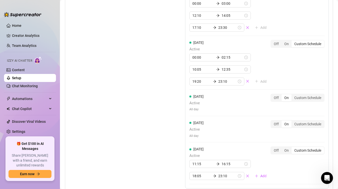
scroll to position [643, 0]
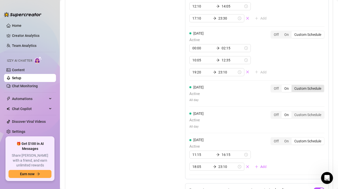
click at [296, 86] on div "Custom Schedule" at bounding box center [308, 88] width 33 height 7
click at [293, 86] on input "Custom Schedule" at bounding box center [293, 86] width 0 height 0
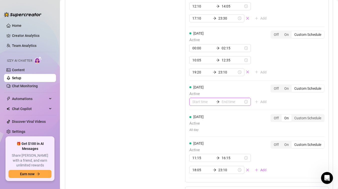
click at [201, 103] on input at bounding box center [204, 102] width 22 height 6
click at [197, 144] on div "17" at bounding box center [197, 143] width 12 height 7
type input "17:00"
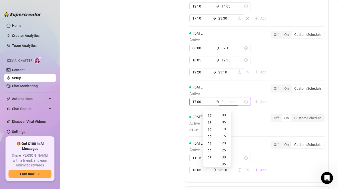
click at [228, 101] on input at bounding box center [233, 102] width 22 height 6
type input "17:05"
click at [210, 157] on div "23" at bounding box center [210, 157] width 12 height 7
click at [226, 155] on div "45" at bounding box center [225, 155] width 12 height 7
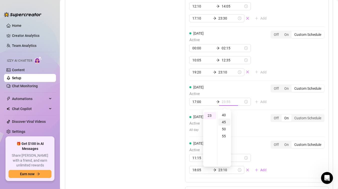
type input "23:45"
click at [272, 104] on div "Monday Active 00:00 03:15 12:50 14:15 18:10 23:40 Add Off On Custom Schedule Tu…" at bounding box center [257, 23] width 144 height 317
click at [203, 102] on input "17:00" at bounding box center [204, 102] width 22 height 6
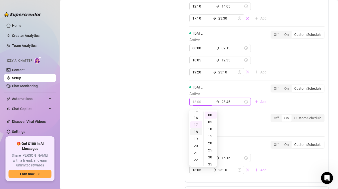
scroll to position [107, 0]
click at [198, 120] on div "16" at bounding box center [197, 120] width 12 height 7
type input "16:00"
click at [169, 103] on div "Set Active Hours (Izzy Availability) Set specific hours when Izzy engaging with…" at bounding box center [199, 41] width 260 height 352
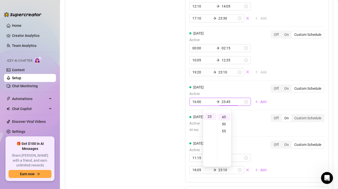
scroll to position [63, 0]
click at [169, 103] on div "Set Active Hours (Izzy Availability) Set specific hours when Izzy engaging with…" at bounding box center [199, 41] width 260 height 352
click at [201, 101] on input "16:00" at bounding box center [204, 102] width 22 height 6
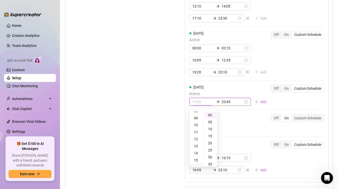
scroll to position [58, 0]
click at [197, 119] on div "09" at bounding box center [197, 119] width 12 height 7
click at [211, 122] on div "05" at bounding box center [211, 121] width 12 height 7
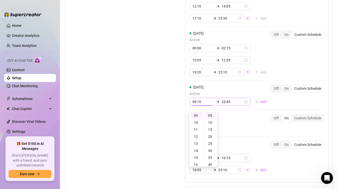
type input "09:05"
click at [223, 102] on input "23:45" at bounding box center [233, 102] width 22 height 6
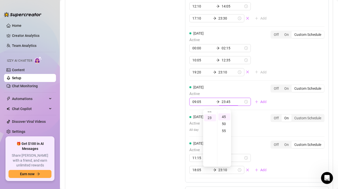
scroll to position [63, 0]
click at [209, 127] on div "12" at bounding box center [210, 125] width 12 height 7
type input "12:20"
click at [224, 118] on div "20" at bounding box center [225, 117] width 12 height 7
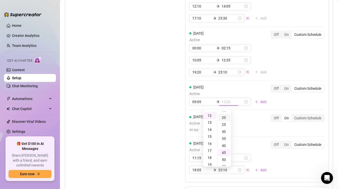
scroll to position [28, 0]
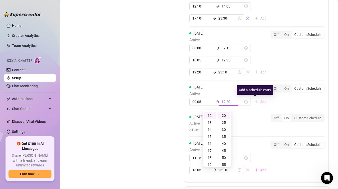
click at [254, 101] on button "Add" at bounding box center [261, 102] width 20 height 8
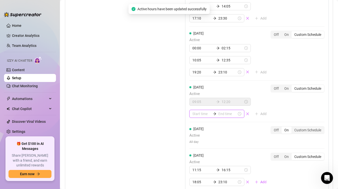
click at [202, 114] on input at bounding box center [202, 114] width 19 height 6
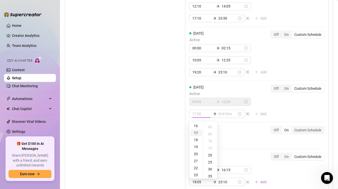
click at [198, 133] on div "17" at bounding box center [197, 132] width 12 height 7
click at [210, 169] on div "30" at bounding box center [211, 168] width 12 height 7
type input "17:30"
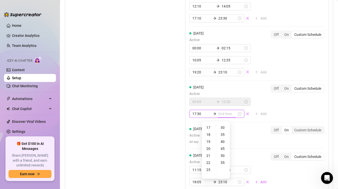
click at [229, 114] on input at bounding box center [228, 114] width 19 height 6
type input "17:35"
click at [207, 169] on div "23" at bounding box center [209, 169] width 12 height 7
click at [224, 141] on div "40" at bounding box center [223, 141] width 12 height 7
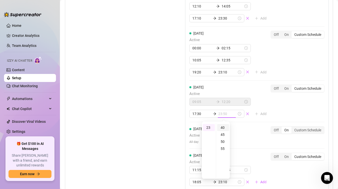
scroll to position [56, 0]
type input "23:40"
click at [277, 108] on div "Monday Active 00:00 03:15 12:50 14:15 18:10 23:40 Add Off On Custom Schedule Tu…" at bounding box center [257, 29] width 144 height 329
click at [177, 115] on div "Set Active Hours (Izzy Availability) Set specific hours when Izzy engaging with…" at bounding box center [199, 47] width 260 height 364
click at [300, 130] on div "Custom Schedule" at bounding box center [308, 129] width 33 height 7
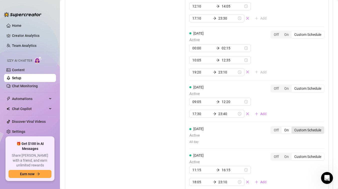
click at [293, 127] on input "Custom Schedule" at bounding box center [293, 127] width 0 height 0
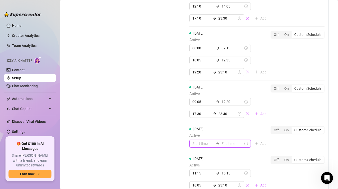
click at [196, 142] on input at bounding box center [204, 144] width 22 height 6
click at [198, 83] on div "00" at bounding box center [197, 84] width 12 height 7
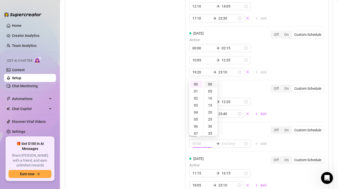
click at [209, 85] on div "00" at bounding box center [211, 84] width 12 height 7
type input "00:00"
click at [222, 143] on input at bounding box center [233, 144] width 22 height 6
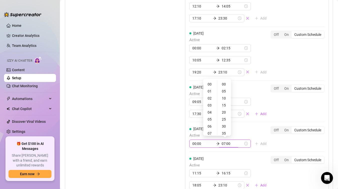
type input "05:00"
click at [210, 94] on div "03" at bounding box center [210, 94] width 12 height 7
click at [210, 100] on div "05" at bounding box center [210, 98] width 12 height 7
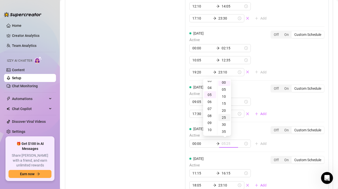
scroll to position [2, 0]
click at [213, 87] on div "04" at bounding box center [210, 87] width 12 height 7
click at [225, 125] on div "30" at bounding box center [225, 124] width 12 height 7
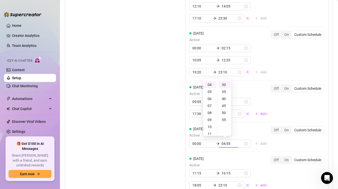
type input "04:30"
click at [285, 106] on div "Friday Active 09:05 12:20 17:30 23:40 Add Off On Custom Schedule" at bounding box center [257, 101] width 135 height 34
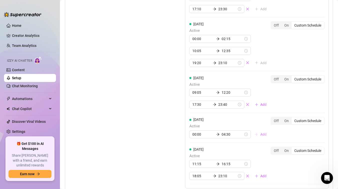
click at [261, 134] on span "Add" at bounding box center [264, 134] width 6 height 4
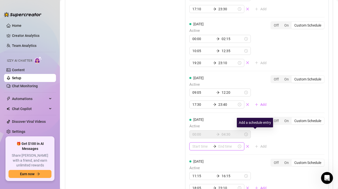
click at [205, 146] on input at bounding box center [202, 146] width 19 height 6
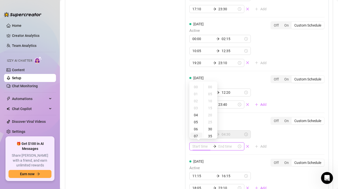
type input "00:35"
click at [197, 113] on div "12" at bounding box center [197, 111] width 12 height 7
click at [209, 119] on div "25" at bounding box center [211, 118] width 12 height 7
type input "12:25"
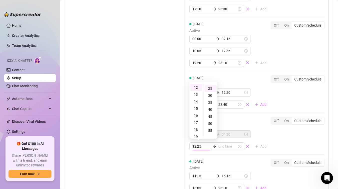
scroll to position [35, 0]
click at [225, 145] on input at bounding box center [228, 146] width 19 height 6
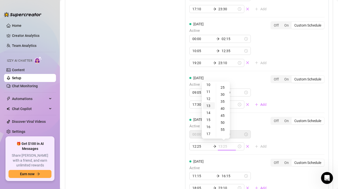
click at [209, 105] on div "13" at bounding box center [209, 105] width 12 height 7
click at [225, 93] on div "30" at bounding box center [223, 94] width 12 height 7
type input "13:30"
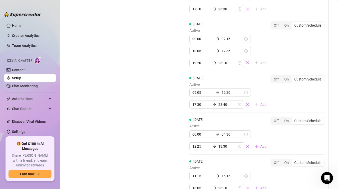
click at [258, 103] on icon "plus" at bounding box center [257, 105] width 4 height 4
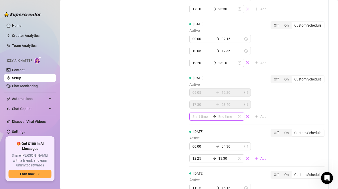
click at [206, 119] on input at bounding box center [202, 117] width 19 height 6
click at [288, 112] on div "Friday Active 09:05 12:20 17:30 23:40 Add Off On Custom Schedule" at bounding box center [257, 98] width 135 height 46
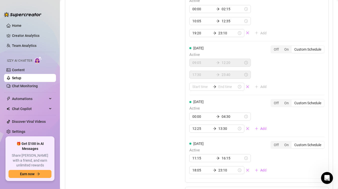
scroll to position [683, 0]
click at [247, 85] on icon "close" at bounding box center [248, 86] width 4 height 4
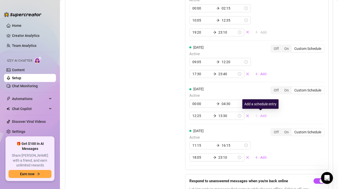
click at [261, 115] on span "Add" at bounding box center [264, 116] width 6 height 4
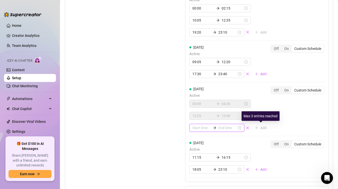
click at [203, 126] on input at bounding box center [202, 128] width 19 height 6
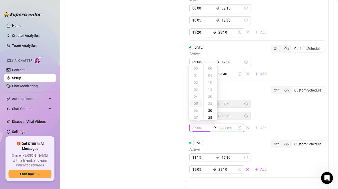
type input "05:00"
click at [198, 99] on div "19" at bounding box center [197, 99] width 12 height 7
click at [211, 82] on div "10" at bounding box center [211, 82] width 12 height 7
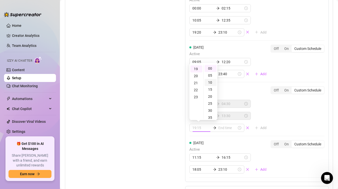
scroll to position [14, 0]
type input "19:10"
click at [225, 133] on div "Saturday Active 00:00 04:30 12:25 13:30 19:10 Add Off On Custom Schedule" at bounding box center [257, 111] width 135 height 50
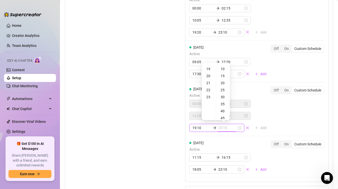
type input "22:10"
click at [207, 96] on div "23" at bounding box center [209, 96] width 12 height 7
click at [224, 84] on div "45" at bounding box center [223, 83] width 12 height 7
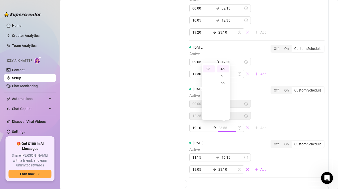
type input "23:45"
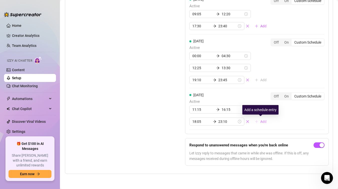
click at [261, 121] on span "Add" at bounding box center [264, 121] width 6 height 4
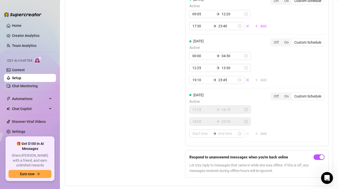
click at [247, 132] on icon "close" at bounding box center [248, 134] width 4 height 4
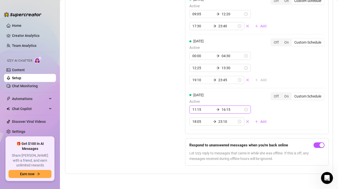
click at [197, 109] on input "11:15" at bounding box center [204, 110] width 22 height 6
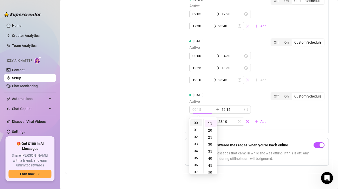
click at [197, 122] on div "00" at bounding box center [197, 122] width 12 height 7
click at [210, 124] on div "00" at bounding box center [211, 122] width 12 height 7
type input "00:05"
click at [213, 128] on div "05" at bounding box center [211, 129] width 12 height 7
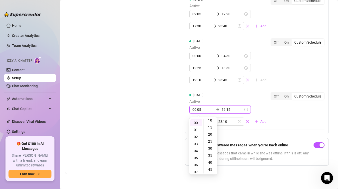
click at [229, 108] on input "16:15" at bounding box center [233, 110] width 22 height 6
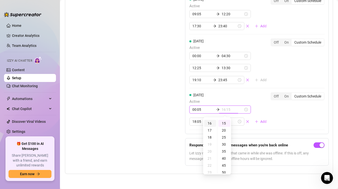
scroll to position [0, 0]
type input "16:30"
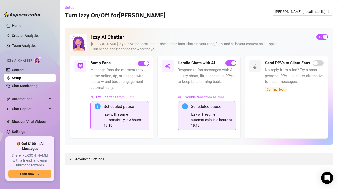
click at [95, 157] on span "Advanced Settings" at bounding box center [89, 159] width 29 height 6
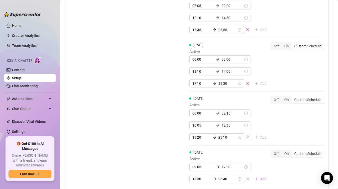
scroll to position [730, 0]
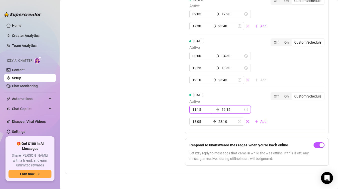
click at [201, 109] on input "11:15" at bounding box center [204, 110] width 22 height 6
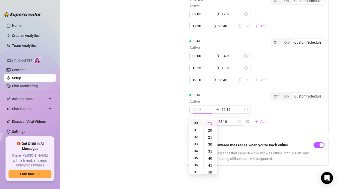
click at [198, 123] on div "00" at bounding box center [197, 122] width 12 height 7
click at [210, 130] on div "20" at bounding box center [211, 130] width 12 height 7
type input "00:20"
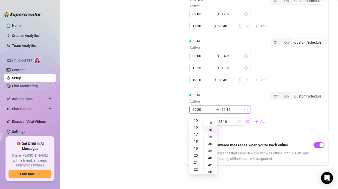
click at [227, 109] on input "16:15" at bounding box center [233, 110] width 22 height 6
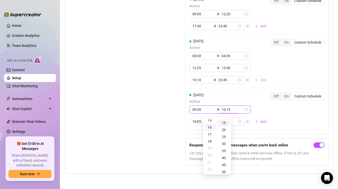
scroll to position [112, 0]
type input "16:15"
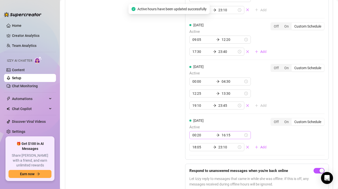
scroll to position [730, 0]
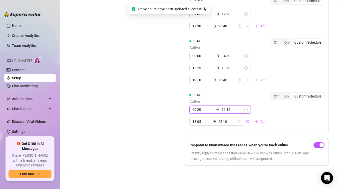
click at [205, 109] on input "00:20" at bounding box center [204, 110] width 22 height 6
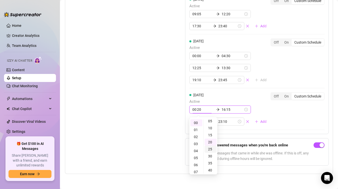
scroll to position [4, 0]
type input "00:05"
click at [211, 125] on div "05" at bounding box center [211, 125] width 12 height 7
click at [231, 109] on input "16:15" at bounding box center [233, 110] width 22 height 6
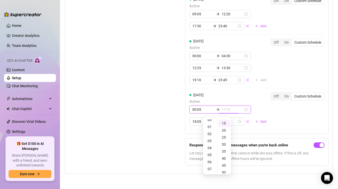
scroll to position [0, 0]
click at [212, 151] on div "04" at bounding box center [210, 150] width 12 height 7
click at [226, 137] on div "25" at bounding box center [225, 137] width 12 height 7
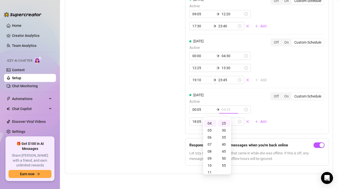
type input "04:25"
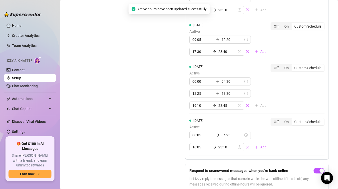
scroll to position [730, 0]
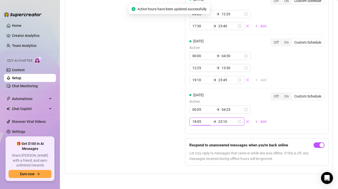
click at [201, 122] on input "18:05" at bounding box center [202, 122] width 19 height 6
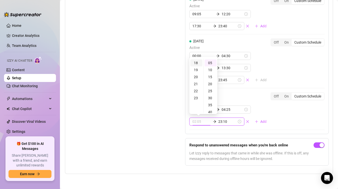
scroll to position [0, 0]
click at [198, 100] on div "12" at bounding box center [197, 99] width 12 height 7
click at [210, 71] on div "10" at bounding box center [211, 69] width 12 height 7
type input "12:10"
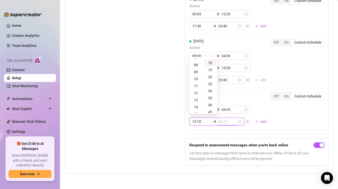
scroll to position [62, 0]
click at [196, 99] on div "14" at bounding box center [197, 98] width 12 height 7
click at [212, 70] on div "15" at bounding box center [211, 69] width 12 height 7
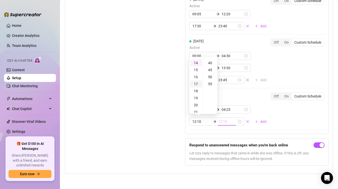
click at [198, 84] on div "17" at bounding box center [197, 83] width 12 height 7
click at [213, 87] on div "20" at bounding box center [211, 84] width 12 height 7
type input "17:20"
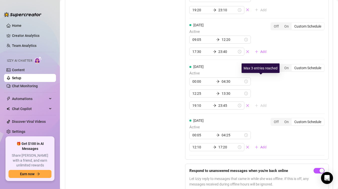
scroll to position [730, 0]
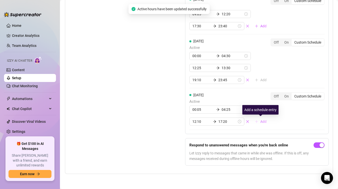
click at [258, 121] on icon "plus" at bounding box center [257, 122] width 4 height 4
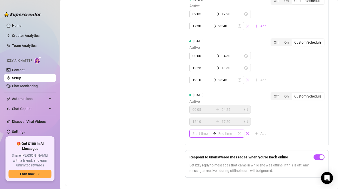
click at [197, 134] on input at bounding box center [202, 134] width 19 height 6
type input "07:00"
click at [196, 76] on div "19" at bounding box center [197, 74] width 12 height 7
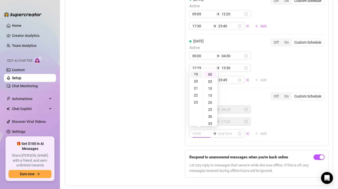
scroll to position [133, 0]
click at [214, 115] on div "30" at bounding box center [211, 116] width 12 height 7
type input "19:30"
click at [225, 133] on input at bounding box center [228, 134] width 19 height 6
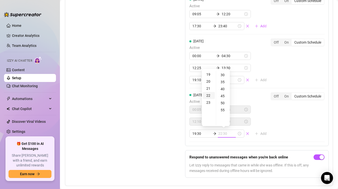
click at [209, 96] on div "22" at bounding box center [209, 95] width 12 height 7
click at [223, 95] on div "40" at bounding box center [223, 95] width 12 height 7
type input "22:40"
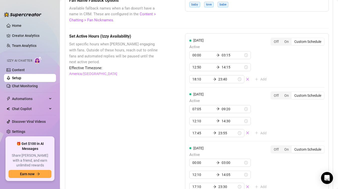
scroll to position [486, 0]
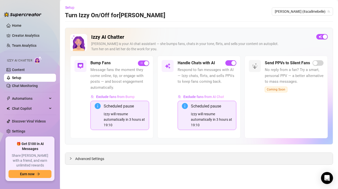
click at [94, 161] on span "Advanced Settings" at bounding box center [89, 159] width 29 height 6
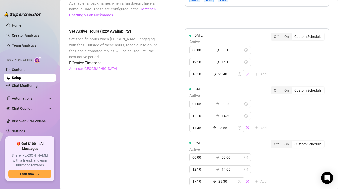
scroll to position [480, 0]
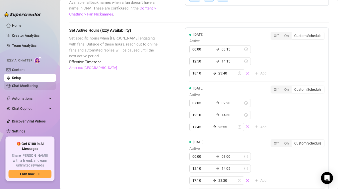
click at [25, 87] on link "Chat Monitoring" at bounding box center [25, 86] width 26 height 4
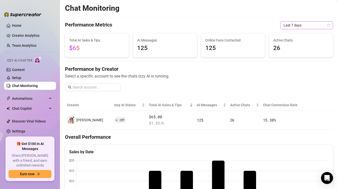
click at [293, 26] on span "Last 7 days" at bounding box center [307, 26] width 47 height 8
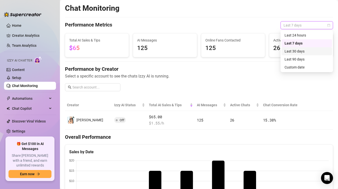
click at [294, 51] on div "Last 30 days" at bounding box center [307, 52] width 45 height 6
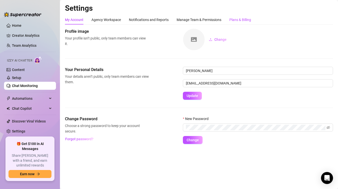
click at [234, 18] on div "Plans & Billing" at bounding box center [241, 20] width 22 height 6
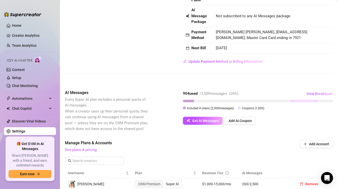
scroll to position [43, 0]
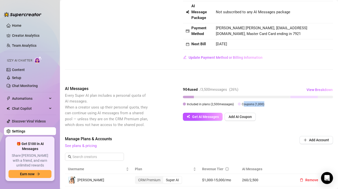
drag, startPoint x: 244, startPoint y: 104, endPoint x: 266, endPoint y: 108, distance: 22.5
click at [265, 108] on div "904 used / 3,500 messages ( 26 %) View Breakdown Included in plans ( 2,500 mess…" at bounding box center [258, 97] width 150 height 23
click at [267, 108] on div "904 used / 3,500 messages ( 26 %) View Breakdown Included in plans ( 2,500 mess…" at bounding box center [258, 97] width 150 height 23
click at [312, 89] on span "View Breakdown" at bounding box center [320, 90] width 26 height 4
click at [316, 91] on span "View Breakdown" at bounding box center [320, 90] width 26 height 4
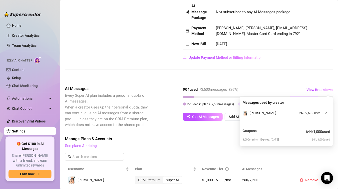
click at [320, 112] on span "260 / 2,500 used" at bounding box center [310, 113] width 21 height 5
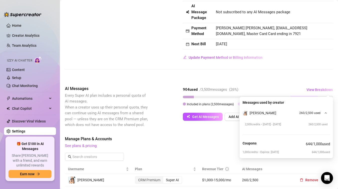
click at [317, 114] on span "260 / 2,500 used" at bounding box center [310, 113] width 21 height 5
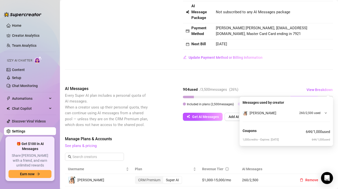
click at [292, 80] on div "Billing Overview Creator Plans 1 x Super AI, 0 x CRM Premium AI Message Package…" at bounding box center [199, 128] width 268 height 286
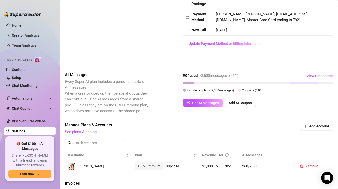
scroll to position [55, 0]
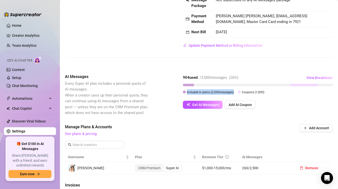
drag, startPoint x: 186, startPoint y: 91, endPoint x: 237, endPoint y: 93, distance: 50.6
click at [237, 93] on div "Included in plans ( 2,500 messages) Coupons ( 1,000 )" at bounding box center [258, 92] width 150 height 6
click at [232, 92] on span "Included in plans ( 2,500 messages)" at bounding box center [210, 93] width 47 height 4
